Goal: Information Seeking & Learning: Learn about a topic

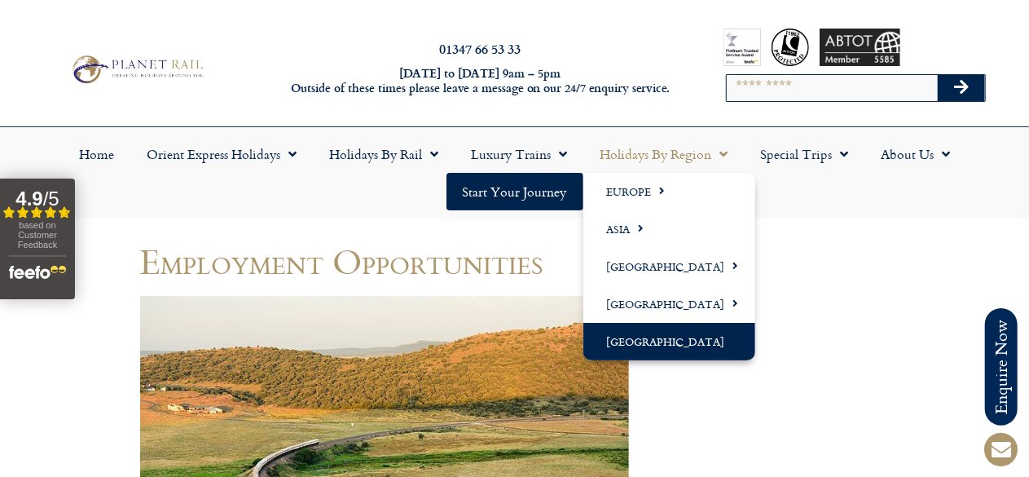
click at [681, 340] on link "[GEOGRAPHIC_DATA]" at bounding box center [669, 341] width 172 height 37
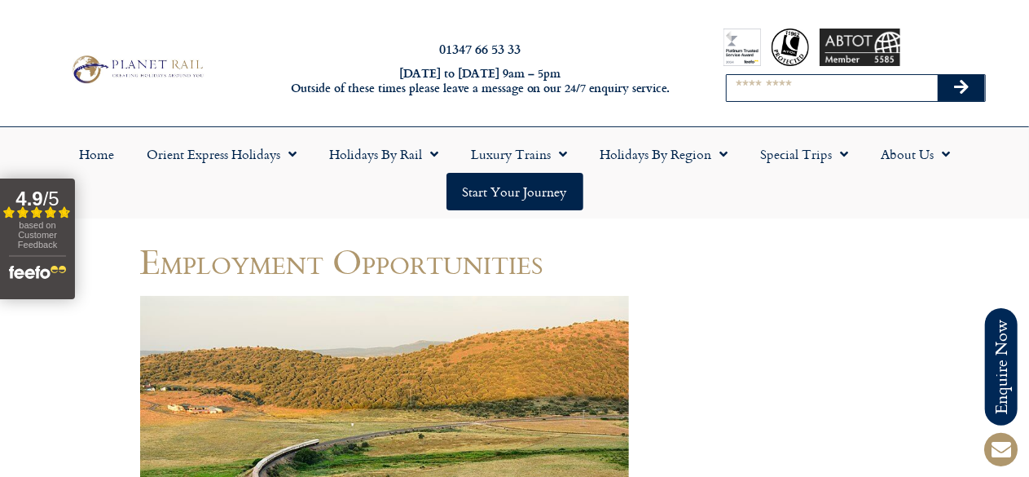
click at [805, 89] on input "Search" at bounding box center [832, 88] width 211 height 26
type input "*"
type input "**********"
click at [938, 75] on button "Search" at bounding box center [961, 88] width 47 height 26
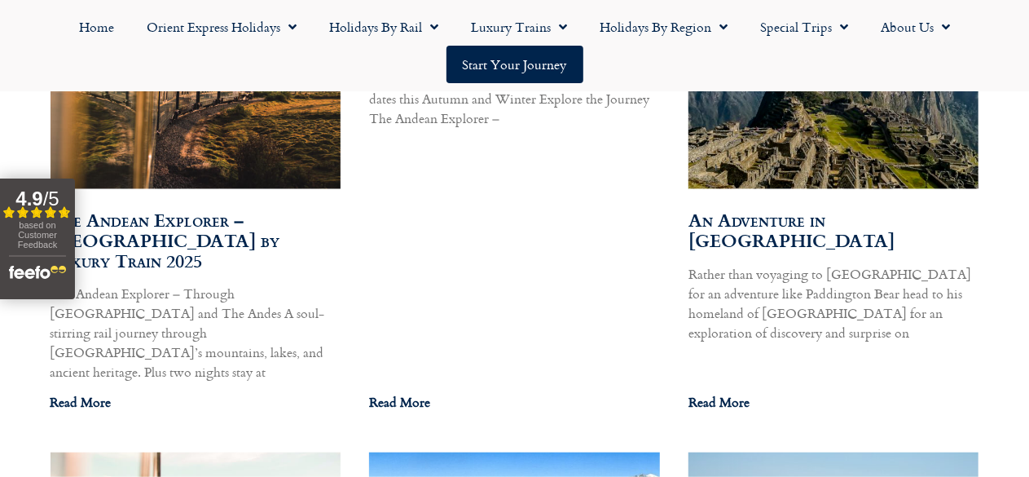
scroll to position [1076, 0]
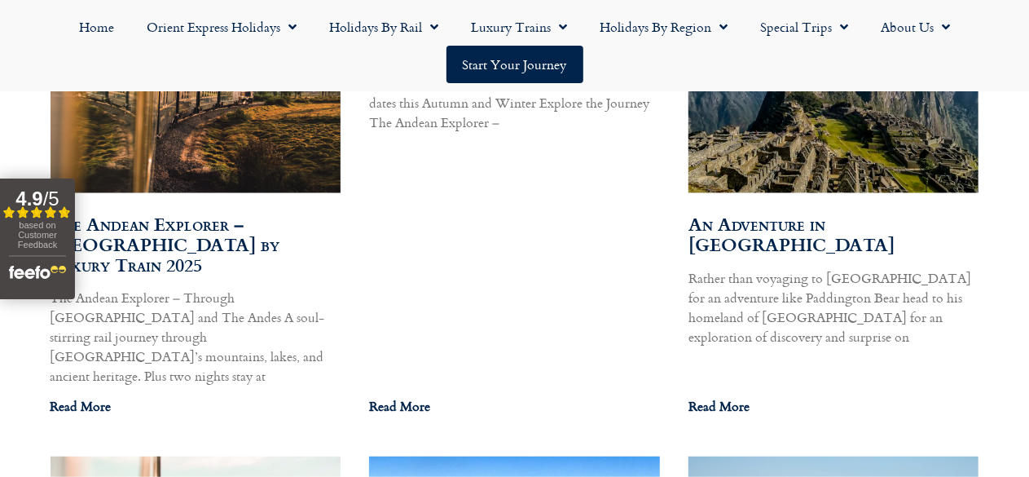
click at [132, 239] on link "The Andean Explorer – [GEOGRAPHIC_DATA] by Luxury Train 2025" at bounding box center [166, 244] width 230 height 68
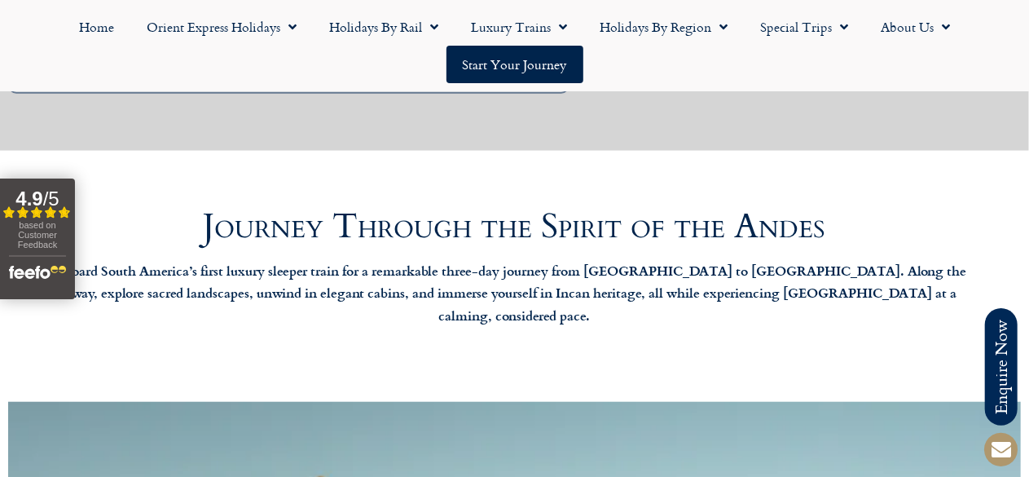
scroll to position [271, 0]
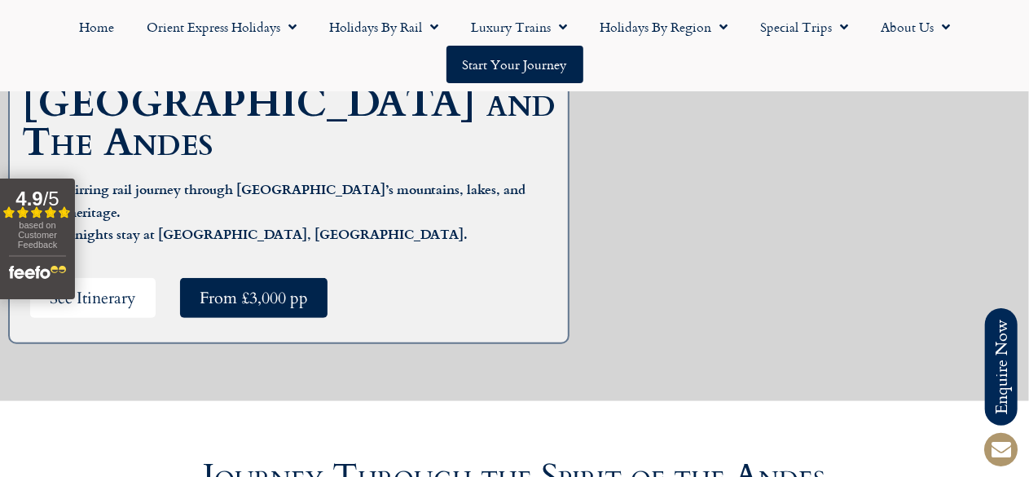
click at [93, 288] on span "See Itinerary" at bounding box center [93, 298] width 86 height 20
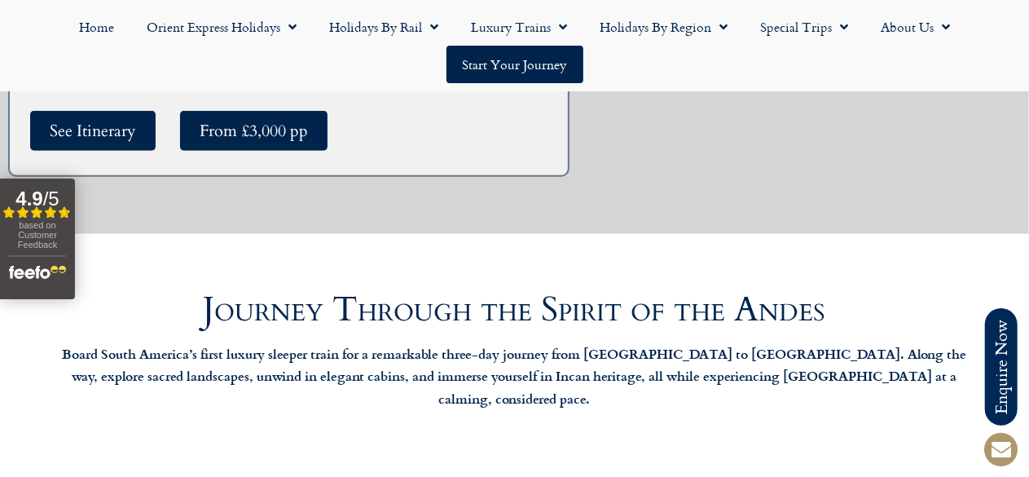
scroll to position [439, 0]
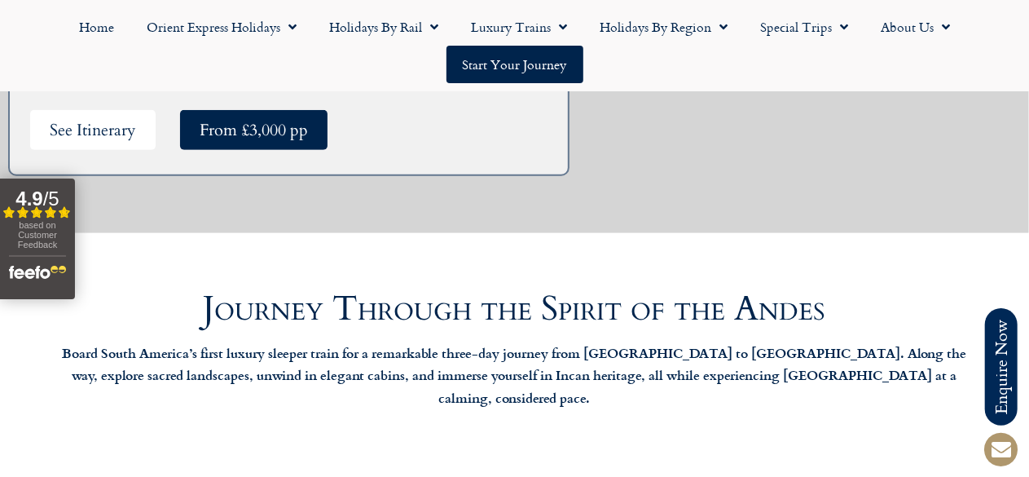
click at [122, 110] on link "See Itinerary" at bounding box center [92, 130] width 125 height 40
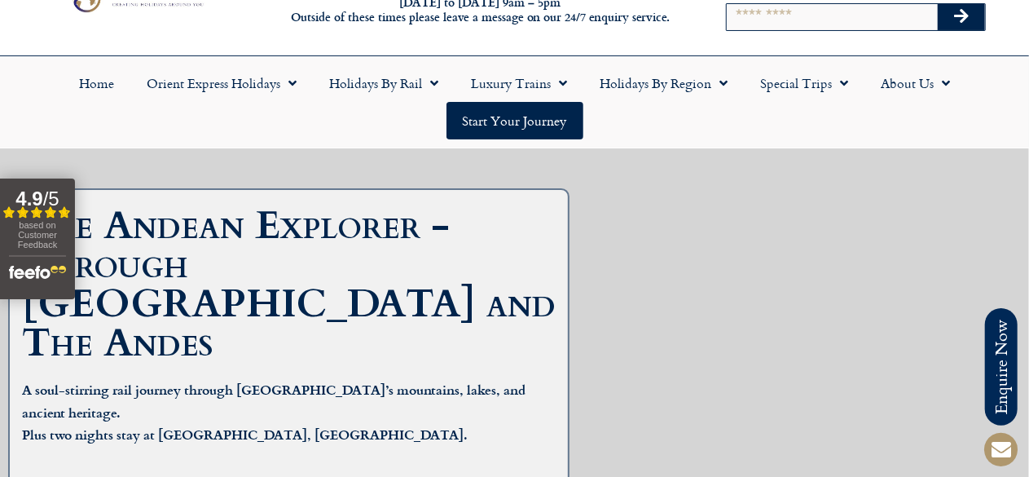
scroll to position [70, 0]
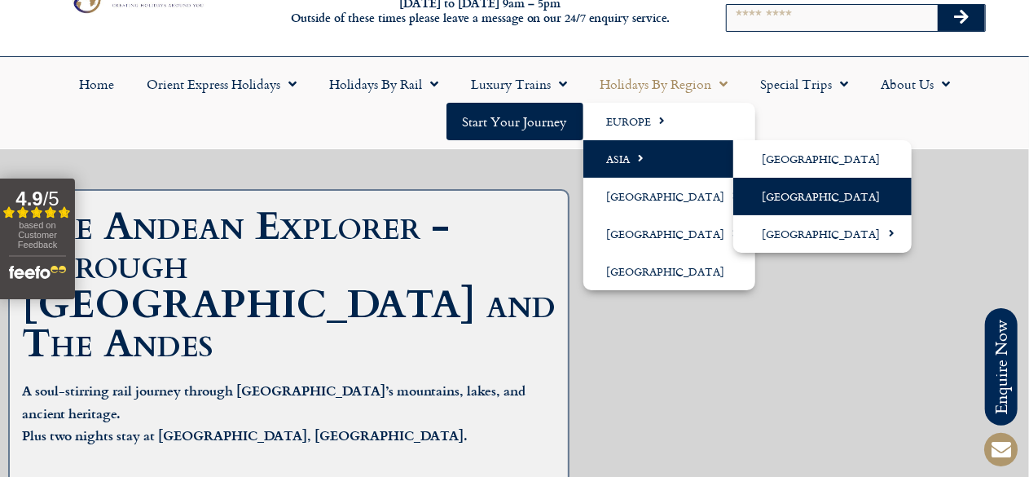
click at [784, 196] on link "[GEOGRAPHIC_DATA]" at bounding box center [822, 196] width 178 height 37
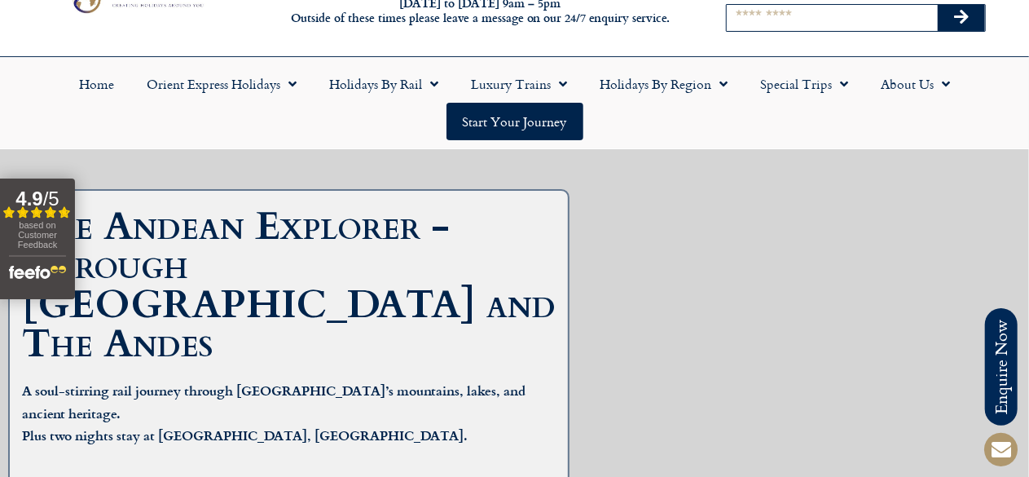
click at [797, 13] on input "Search" at bounding box center [832, 18] width 211 height 26
type input "********"
click at [938, 5] on button "Search" at bounding box center [961, 18] width 47 height 26
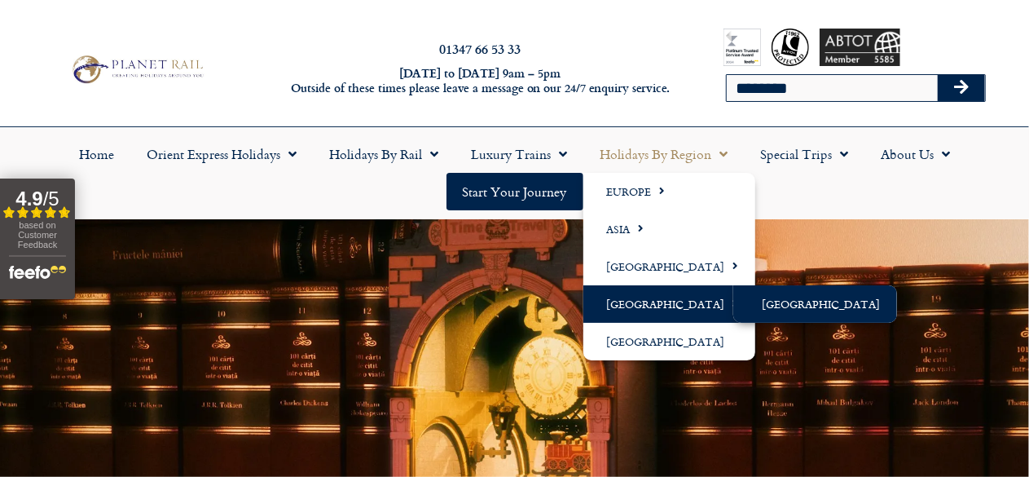
click at [771, 303] on link "[GEOGRAPHIC_DATA]" at bounding box center [815, 303] width 164 height 37
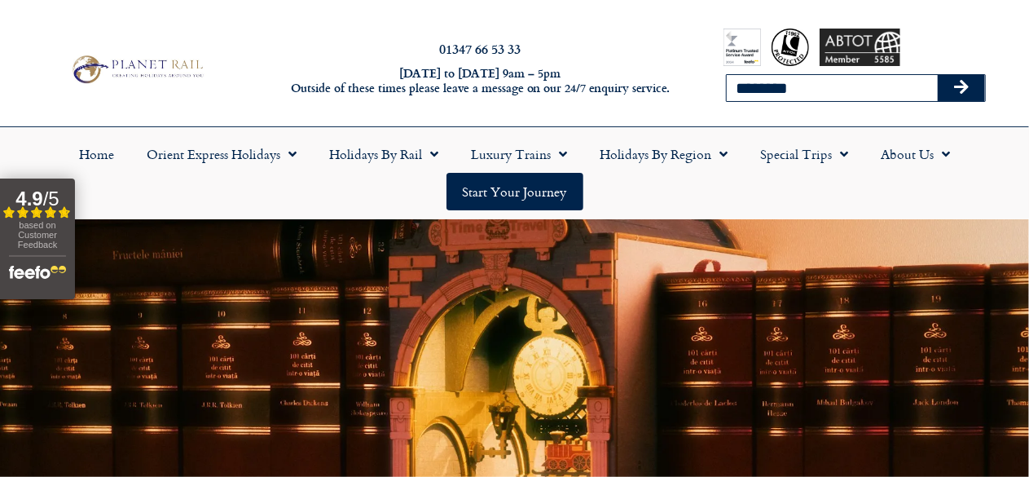
click at [766, 94] on input "********" at bounding box center [832, 88] width 211 height 26
type input "******"
click at [938, 75] on button "Search" at bounding box center [961, 88] width 47 height 26
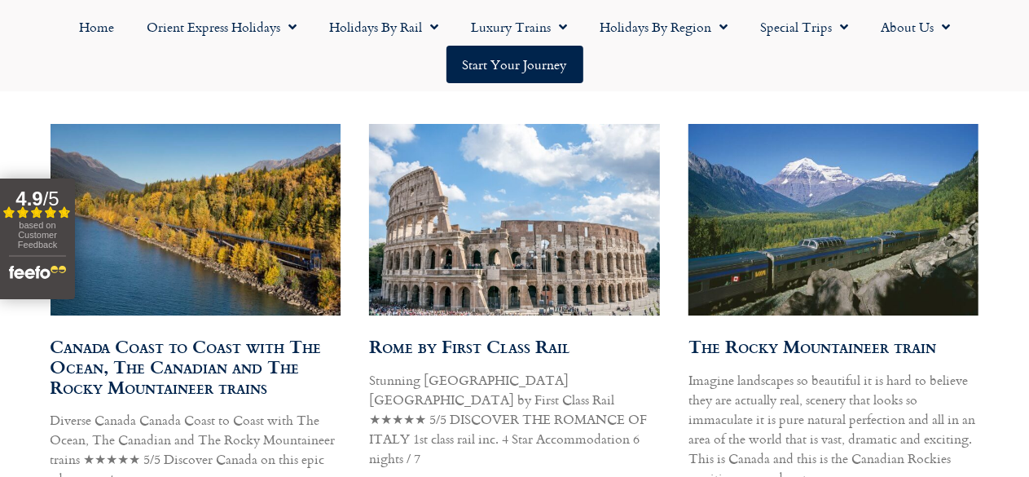
scroll to position [954, 0]
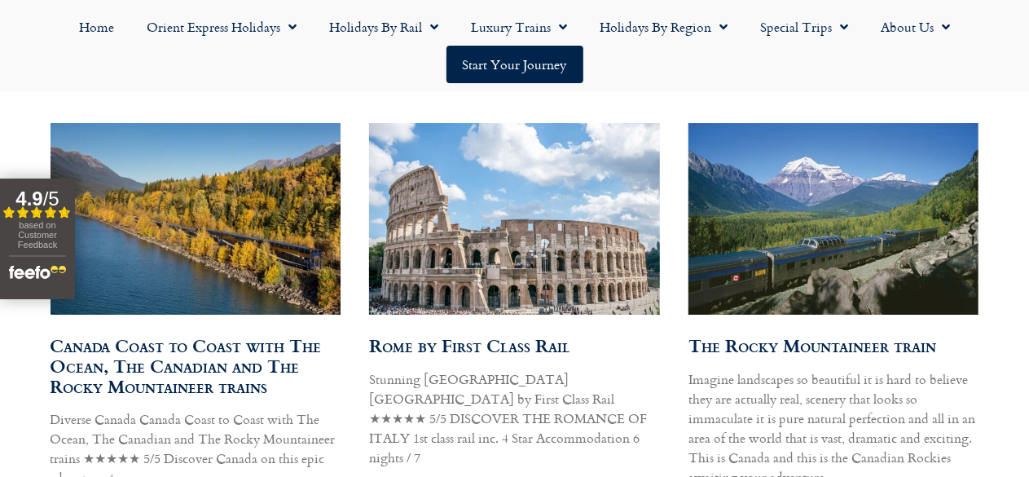
click at [111, 376] on link "Canada Coast to Coast with The Ocean, The Canadian and The Rocky Mountaineer tr…" at bounding box center [186, 366] width 271 height 68
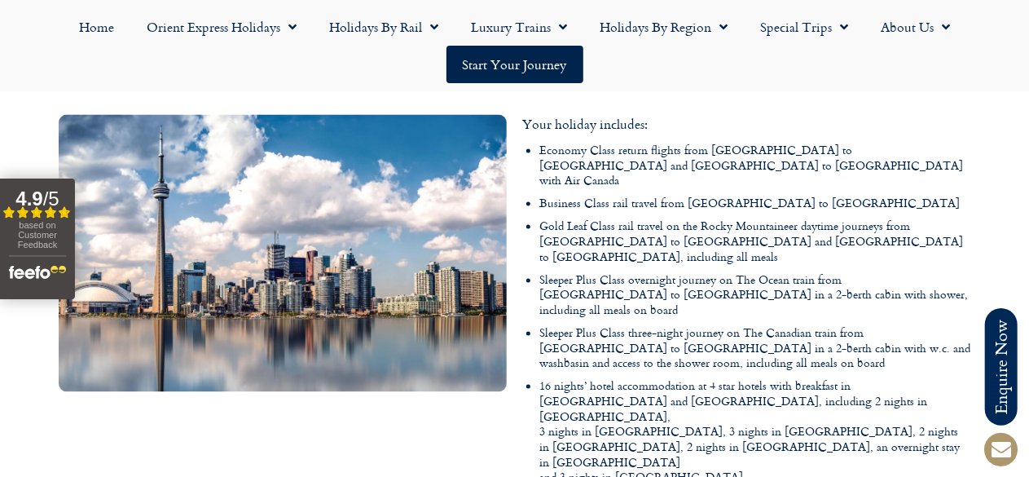
scroll to position [1533, 0]
